Goal: Information Seeking & Learning: Find specific page/section

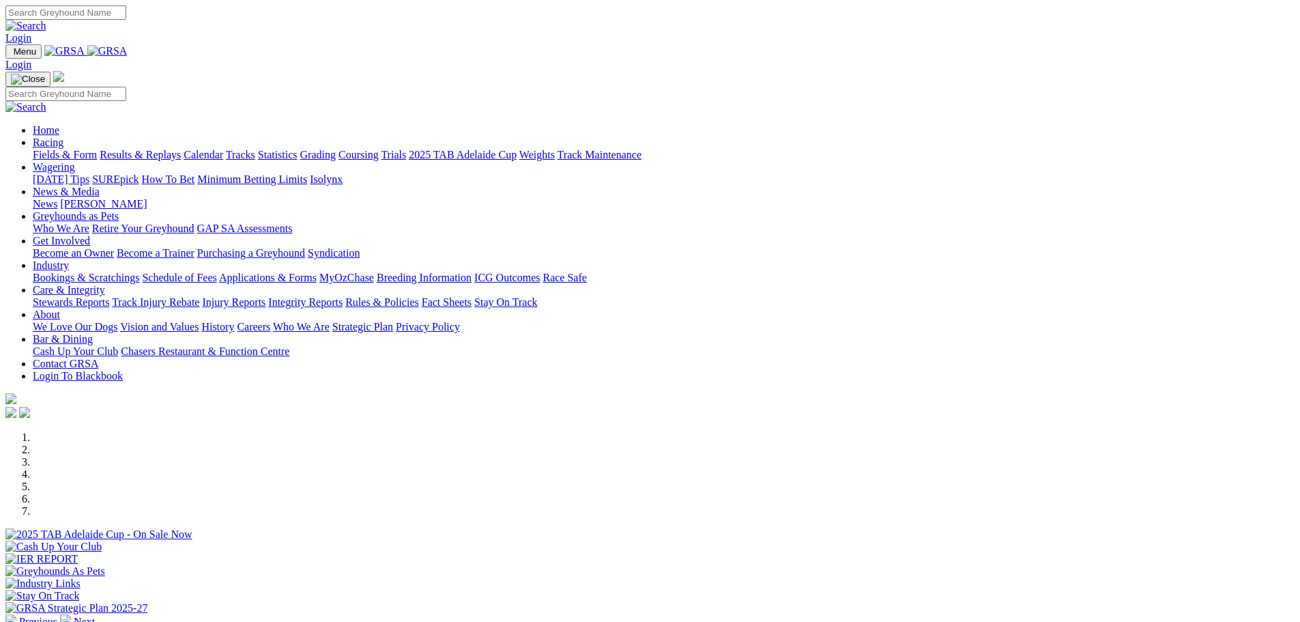
click at [97, 149] on link "Fields & Form" at bounding box center [65, 155] width 64 height 12
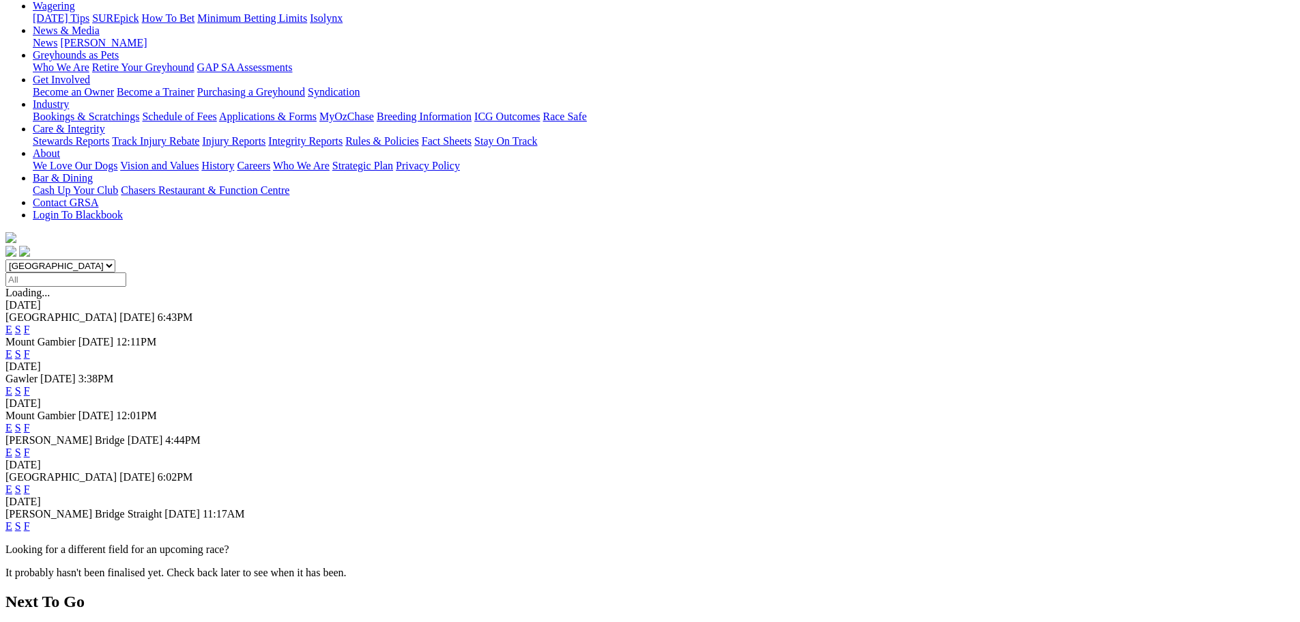
scroll to position [205, 0]
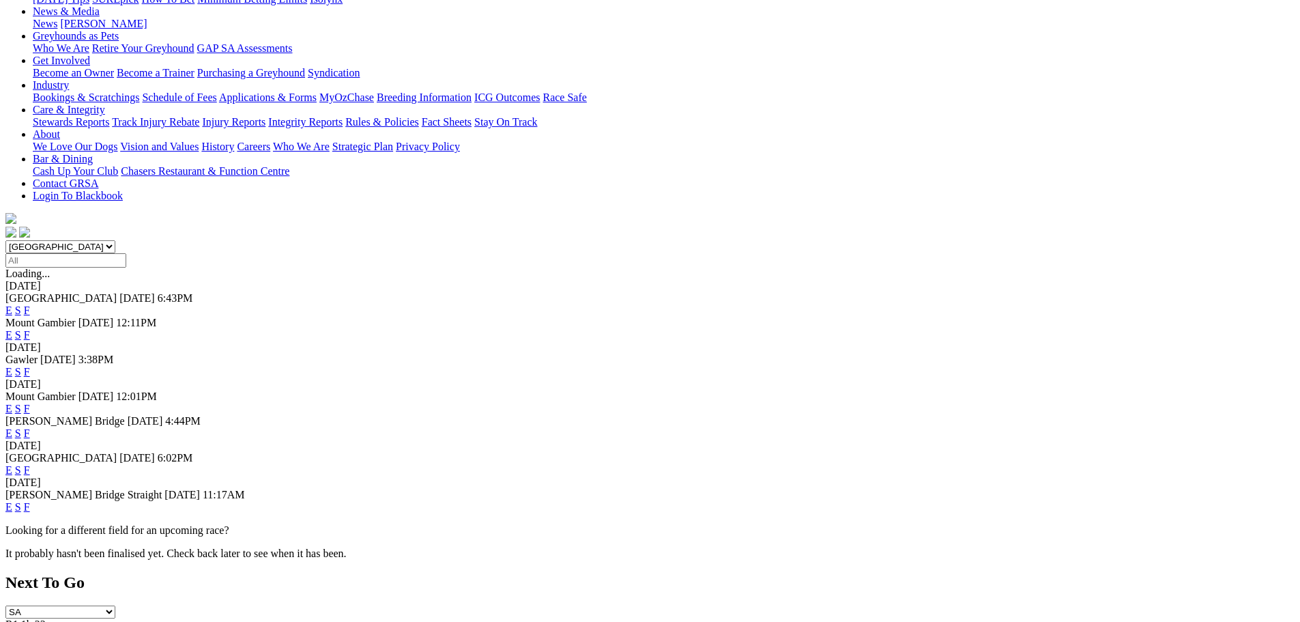
click at [30, 464] on link "F" at bounding box center [27, 470] width 6 height 12
